Goal: Navigation & Orientation: Go to known website

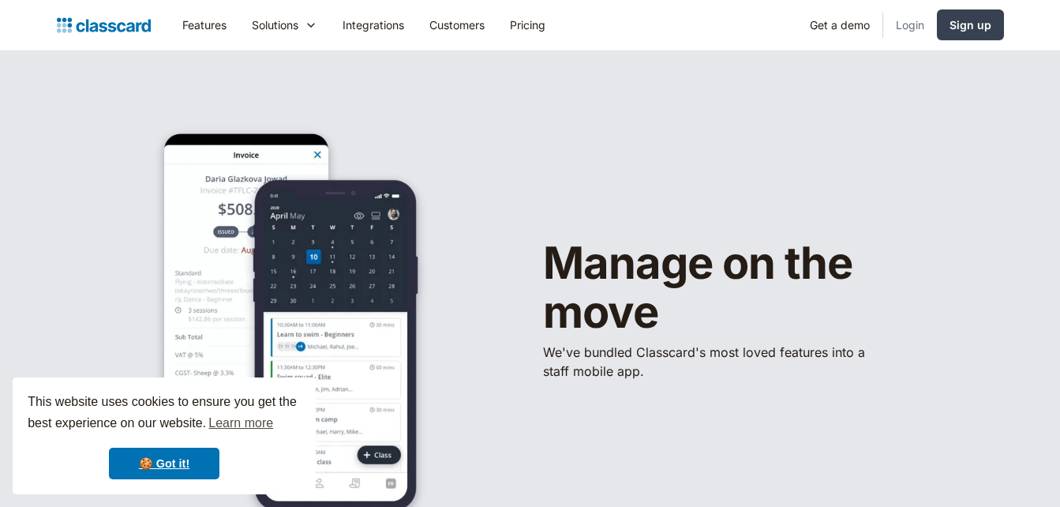
click at [912, 24] on link "Login" at bounding box center [910, 25] width 54 height 36
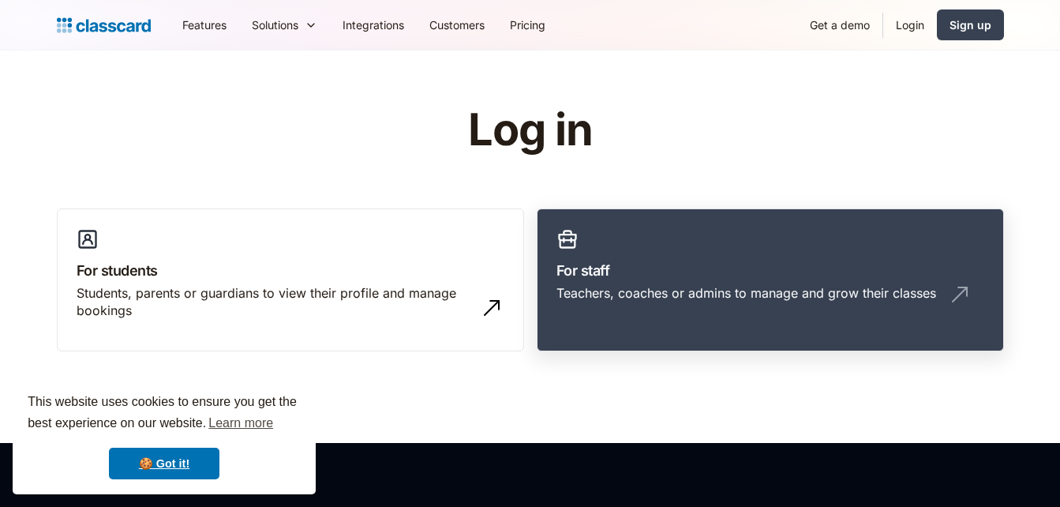
click at [709, 250] on link "For staff Teachers, coaches or admins to manage and grow their classes" at bounding box center [770, 280] width 467 height 144
